Goal: Task Accomplishment & Management: Manage account settings

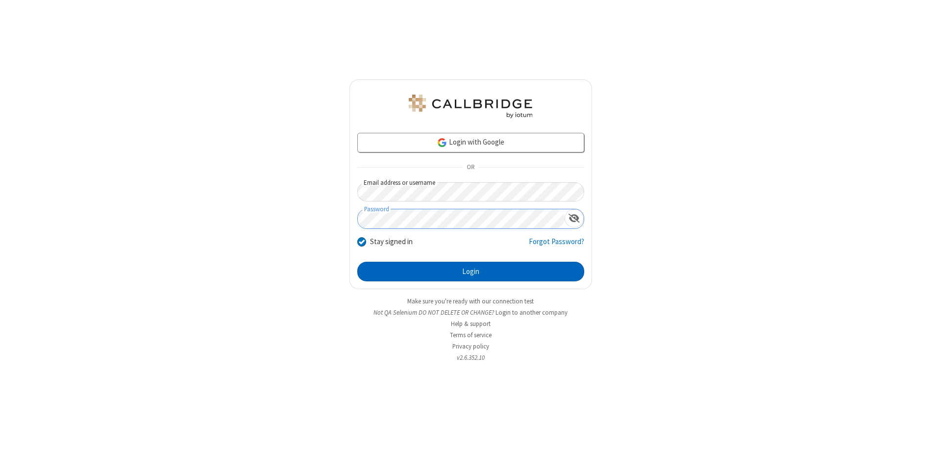
click at [470, 271] on button "Login" at bounding box center [470, 272] width 227 height 20
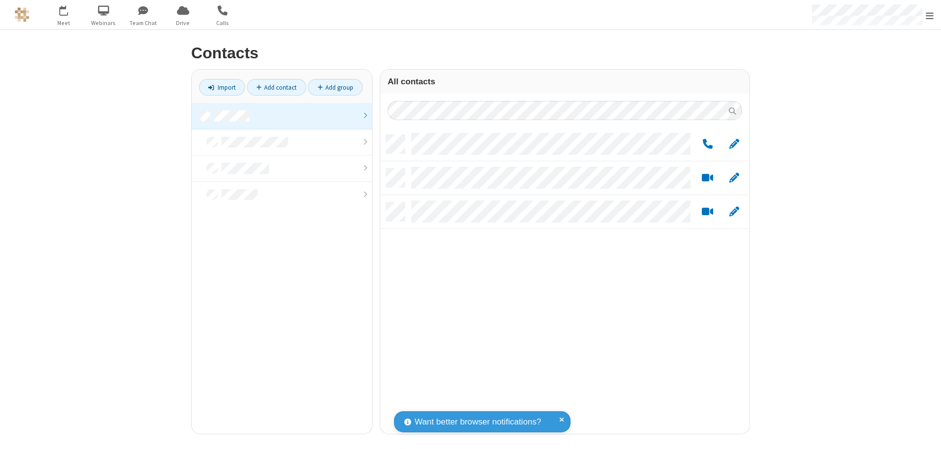
scroll to position [299, 362]
click at [282, 116] on link at bounding box center [282, 116] width 180 height 26
click at [335, 87] on link "Add group" at bounding box center [335, 87] width 55 height 17
